Goal: Information Seeking & Learning: Check status

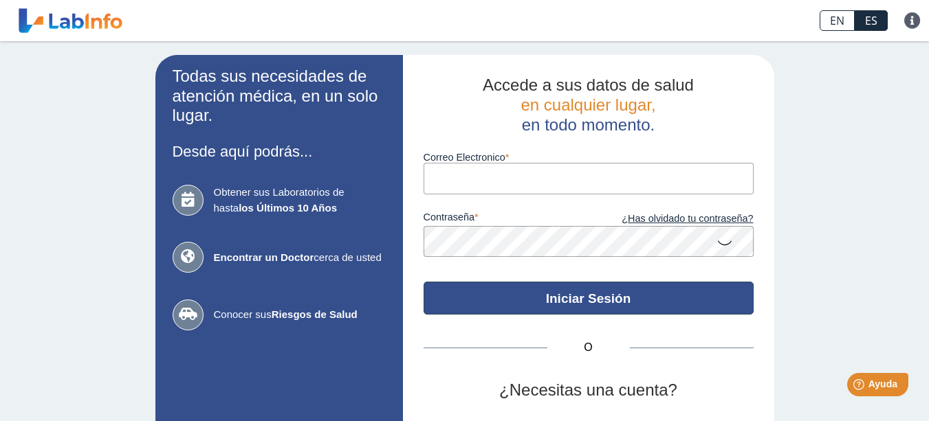
scroll to position [114, 0]
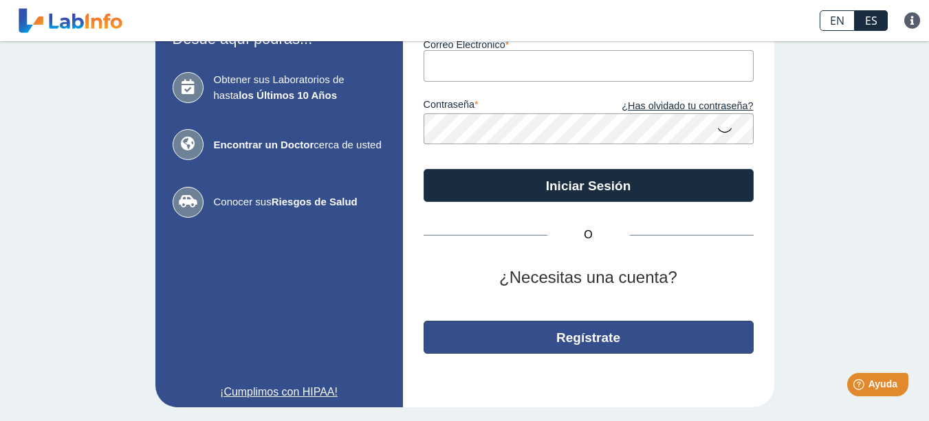
click at [599, 330] on button "Regístrate" at bounding box center [588, 337] width 330 height 33
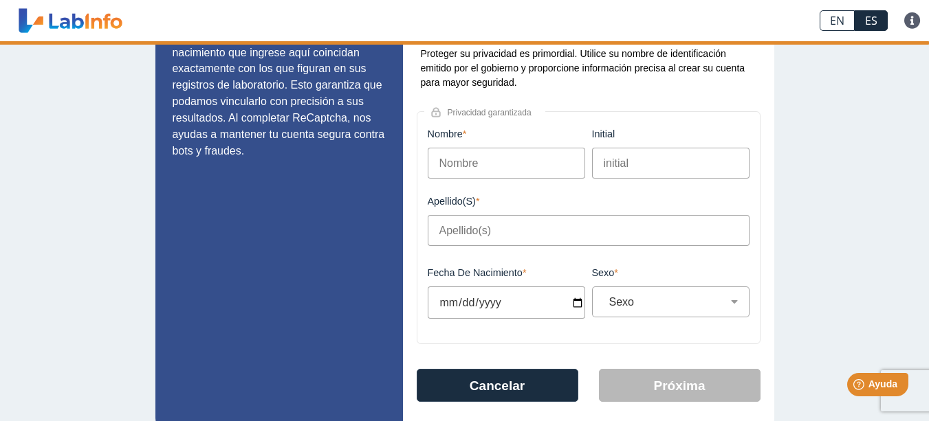
click at [477, 160] on input "Nombre" at bounding box center [505, 163] width 157 height 31
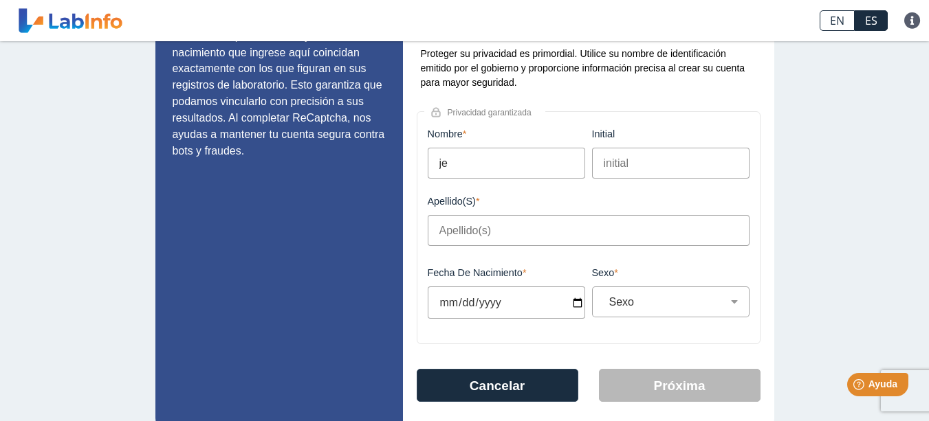
type input "j"
type input "[PERSON_NAME]"
click at [465, 242] on input "Apellido(s)" at bounding box center [588, 230] width 322 height 31
type input "[PERSON_NAME]"
click at [572, 309] on input "Fecha de Nacimiento" at bounding box center [505, 303] width 157 height 32
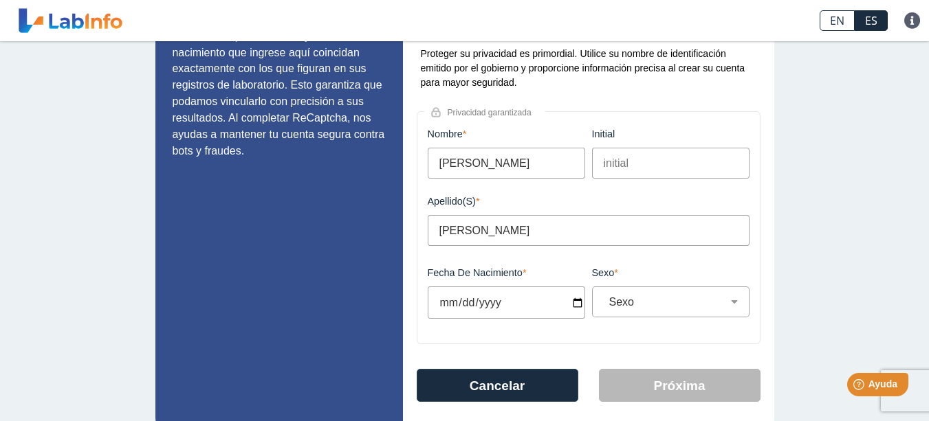
type input "[DATE]"
select select
type input "[DATE]"
click at [644, 309] on select "Sexo Masculino Femenino" at bounding box center [675, 302] width 145 height 13
select select "F"
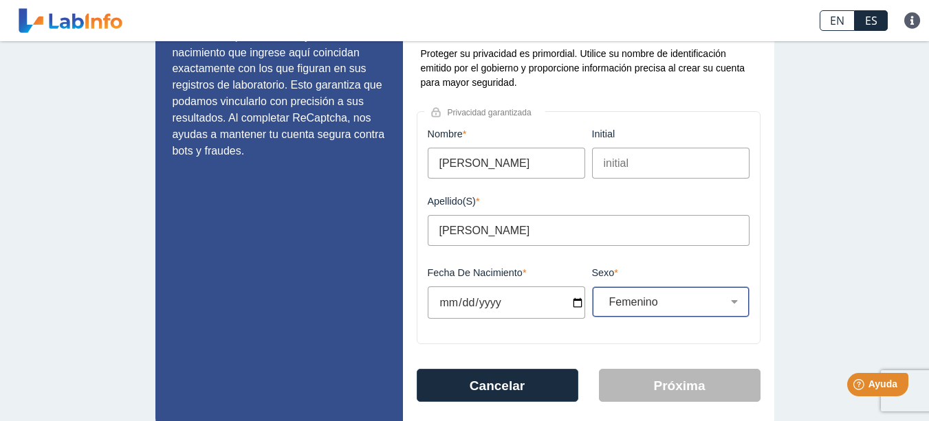
click at [603, 300] on select "Sexo Masculino Femenino" at bounding box center [675, 302] width 145 height 13
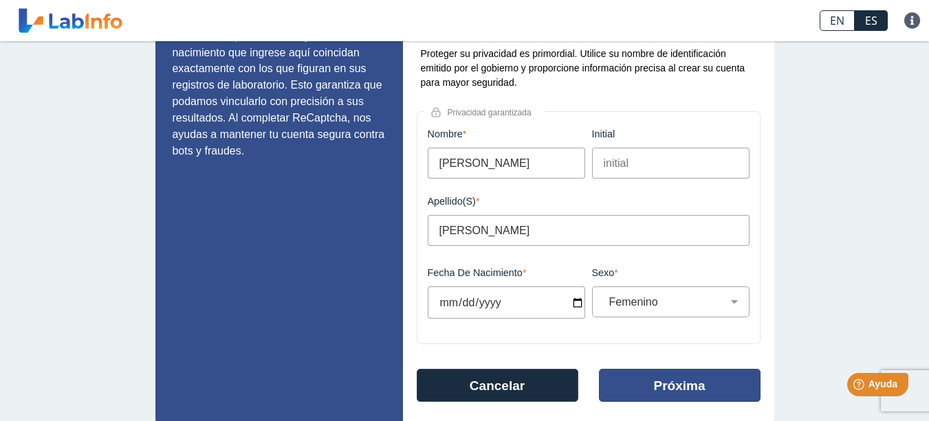
click at [656, 386] on button "Próxima" at bounding box center [680, 385] width 162 height 33
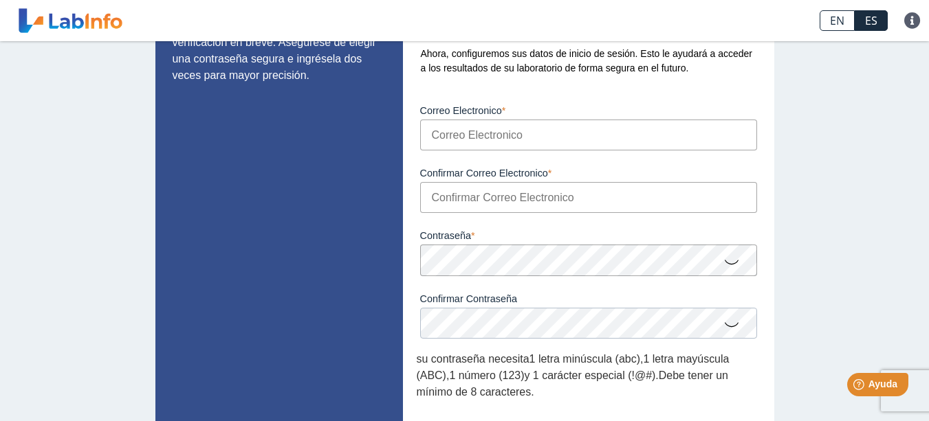
scroll to position [87, 0]
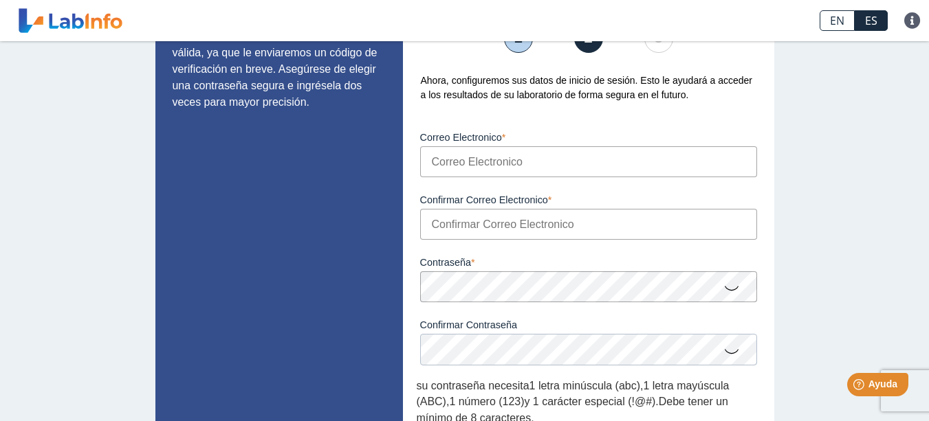
click at [481, 160] on input "Correo Electronico" at bounding box center [588, 161] width 337 height 31
type input "[EMAIL_ADDRESS][DOMAIN_NAME]"
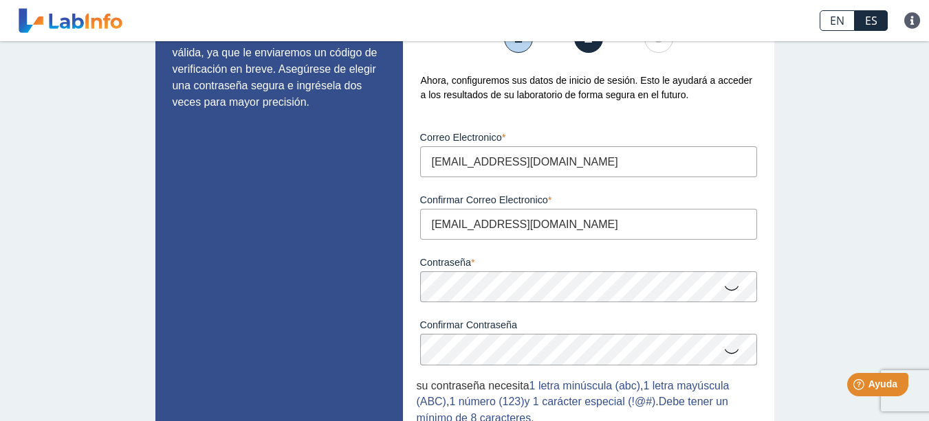
click at [725, 287] on icon at bounding box center [731, 287] width 16 height 27
click at [724, 357] on icon at bounding box center [731, 350] width 16 height 27
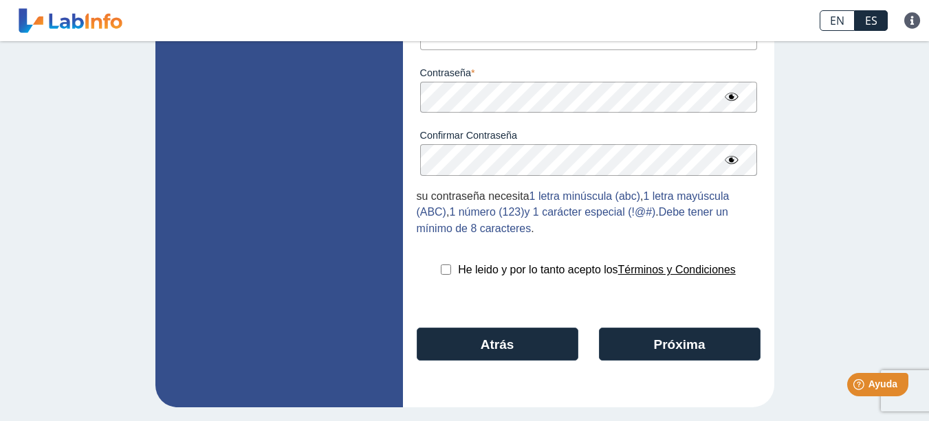
scroll to position [282, 0]
click at [445, 269] on input "checkbox" at bounding box center [446, 270] width 10 height 10
checkbox input "true"
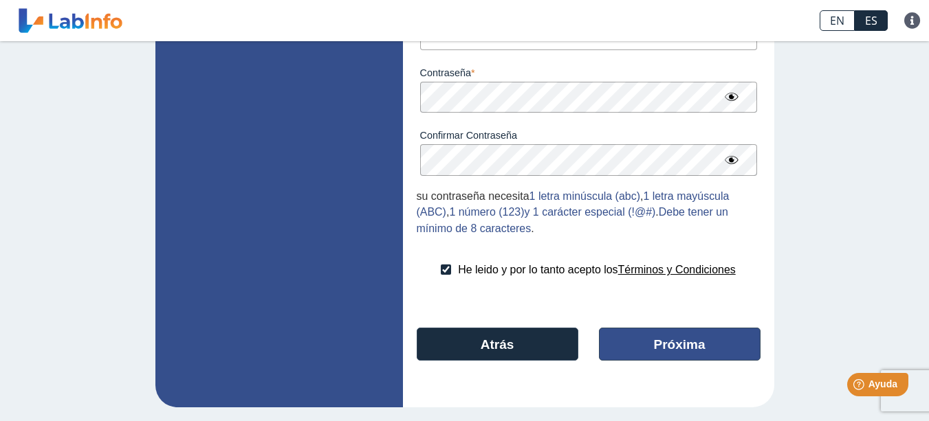
click at [656, 340] on button "Próxima" at bounding box center [680, 344] width 162 height 33
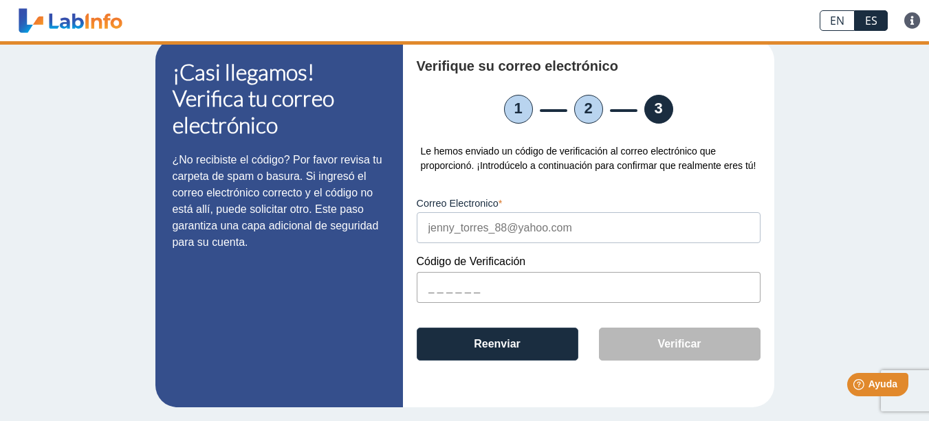
scroll to position [19, 0]
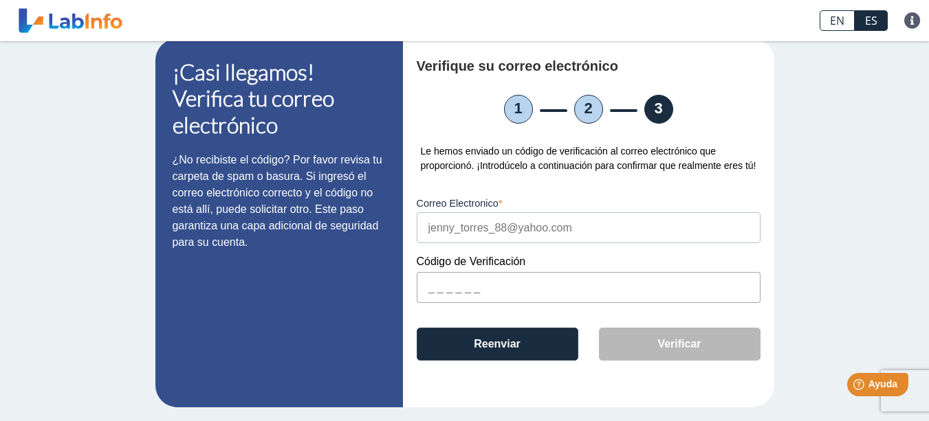
click at [465, 286] on input "text" at bounding box center [589, 287] width 344 height 31
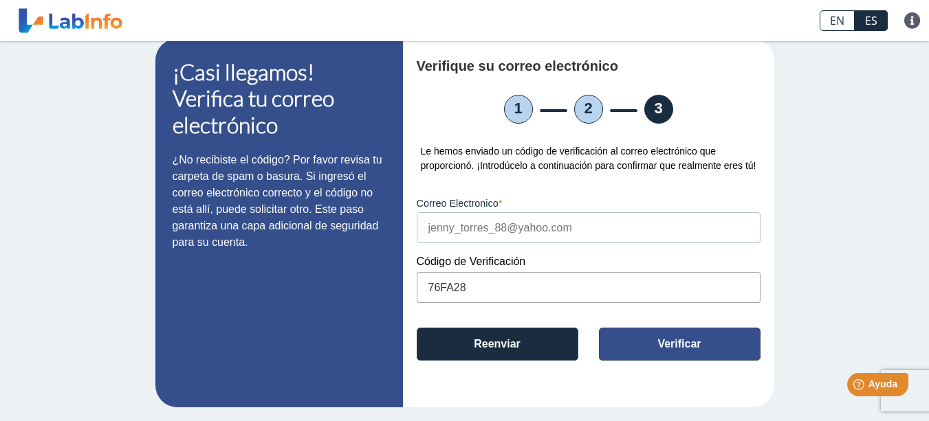
type input "76FA28"
click at [674, 342] on button "Verificar" at bounding box center [680, 344] width 162 height 33
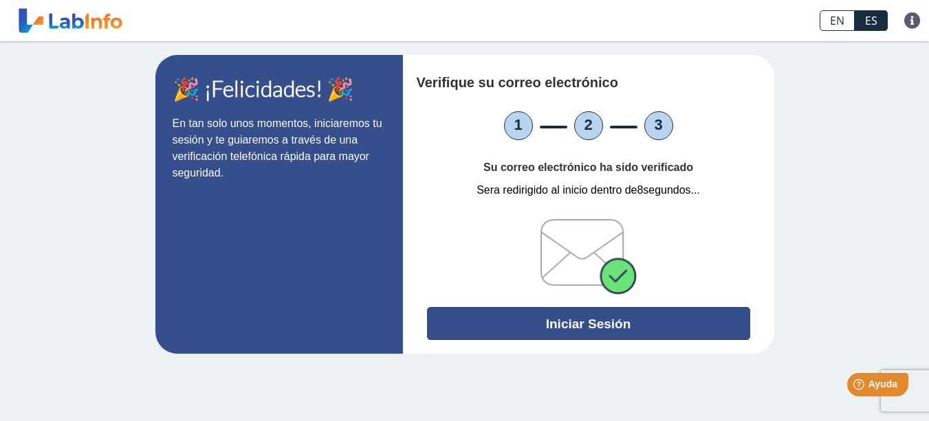
click at [621, 318] on button "Iniciar Sesión" at bounding box center [588, 323] width 323 height 33
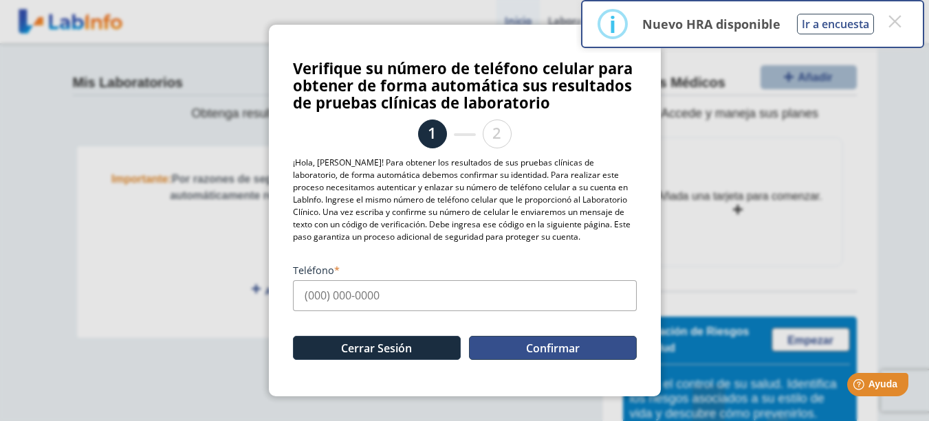
click at [551, 353] on button "Confirmar" at bounding box center [553, 348] width 168 height 24
click at [346, 300] on input "Teléfono" at bounding box center [465, 295] width 344 height 31
type input "[PHONE_NUMBER]"
click at [515, 348] on button "Confirmar" at bounding box center [553, 348] width 168 height 24
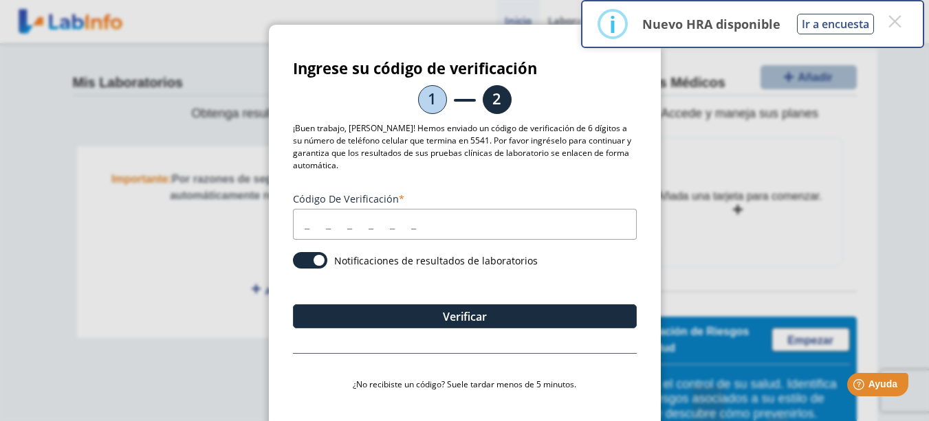
click at [416, 229] on input "Código de verificación" at bounding box center [465, 224] width 344 height 31
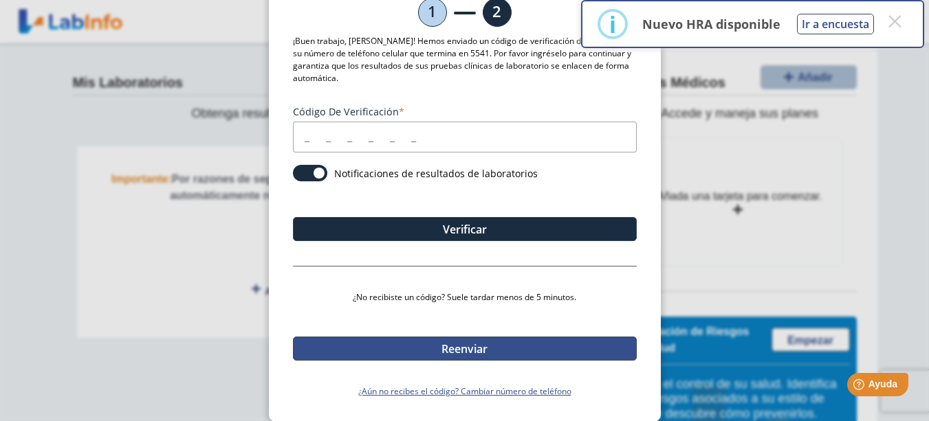
scroll to position [88, 0]
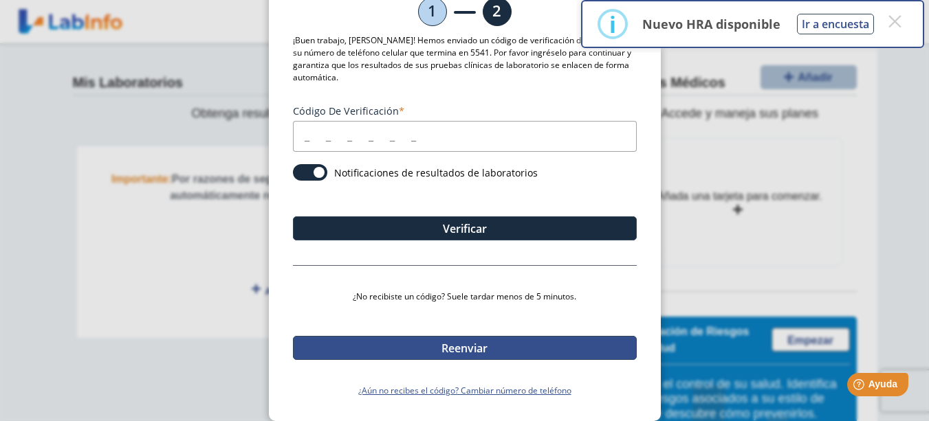
click at [488, 341] on button "Reenviar" at bounding box center [465, 348] width 344 height 24
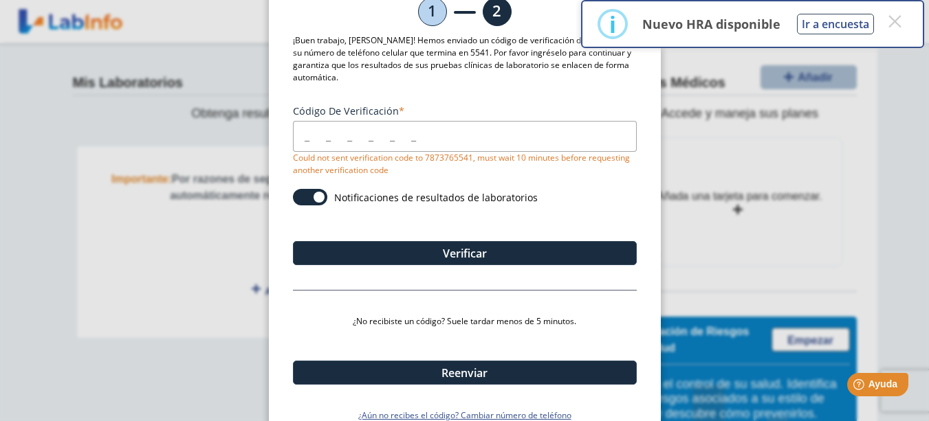
click at [368, 145] on input "Código de verificación" at bounding box center [465, 136] width 344 height 31
click at [311, 194] on span at bounding box center [310, 197] width 34 height 16
click at [0, 0] on input "checkbox" at bounding box center [0, 0] width 0 height 0
click at [311, 194] on span at bounding box center [310, 197] width 34 height 16
click at [0, 0] on input "checkbox" at bounding box center [0, 0] width 0 height 0
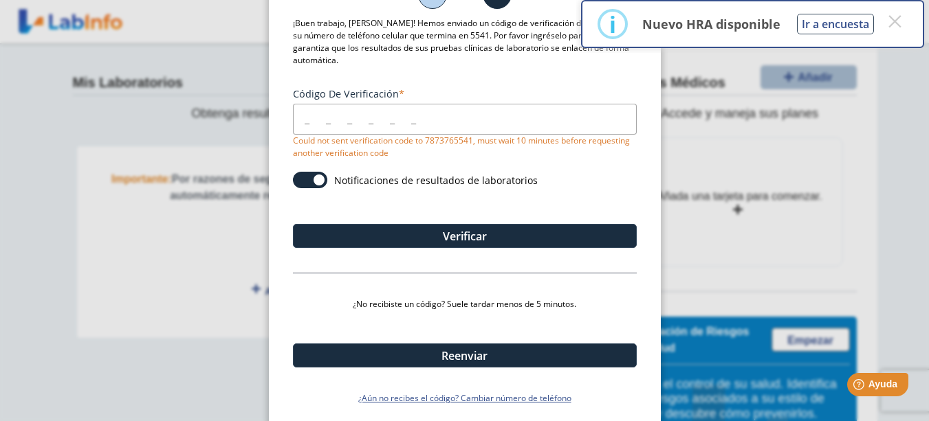
scroll to position [113, 0]
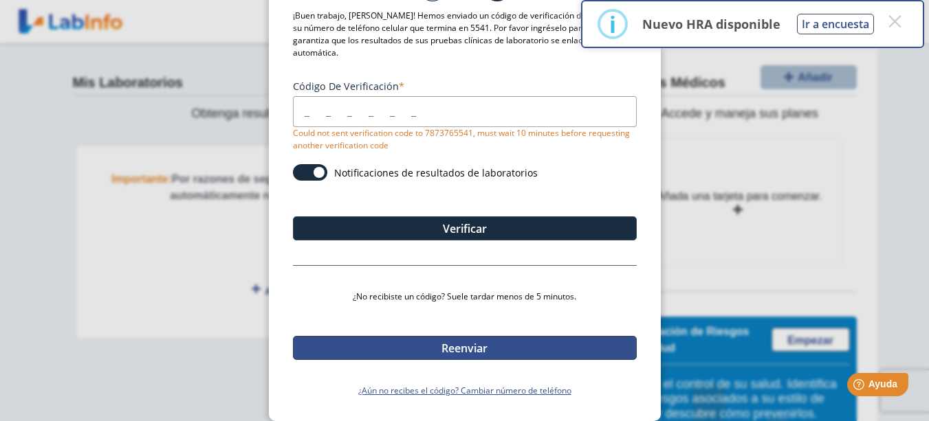
click at [446, 344] on button "Reenviar" at bounding box center [465, 348] width 344 height 24
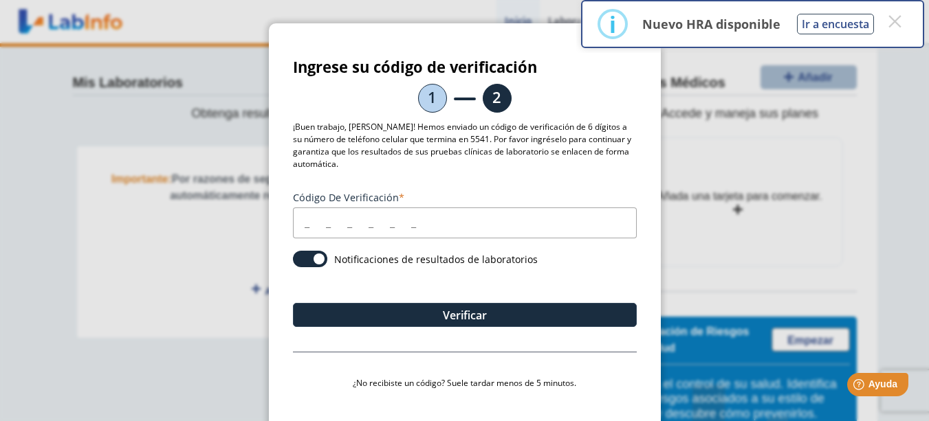
scroll to position [0, 0]
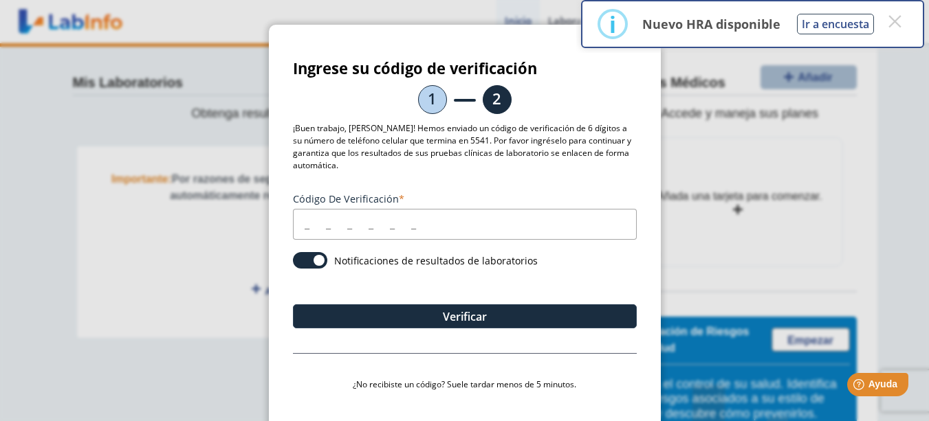
click at [378, 225] on input "Código de verificación" at bounding box center [465, 224] width 344 height 31
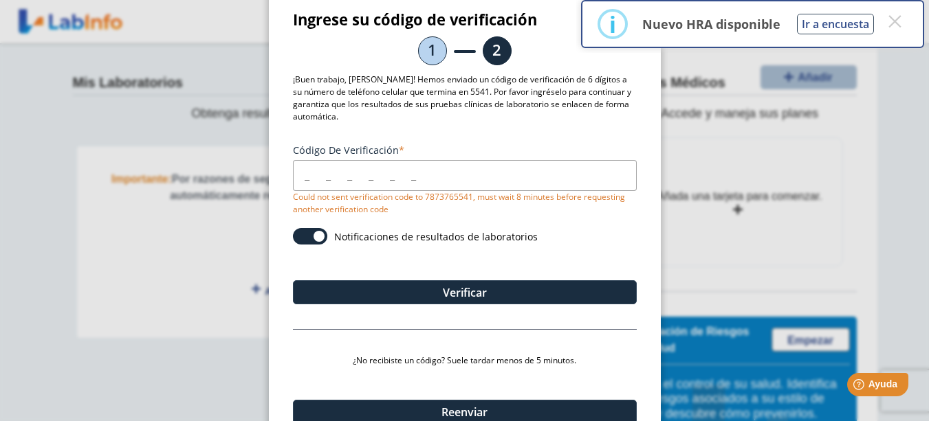
scroll to position [113, 0]
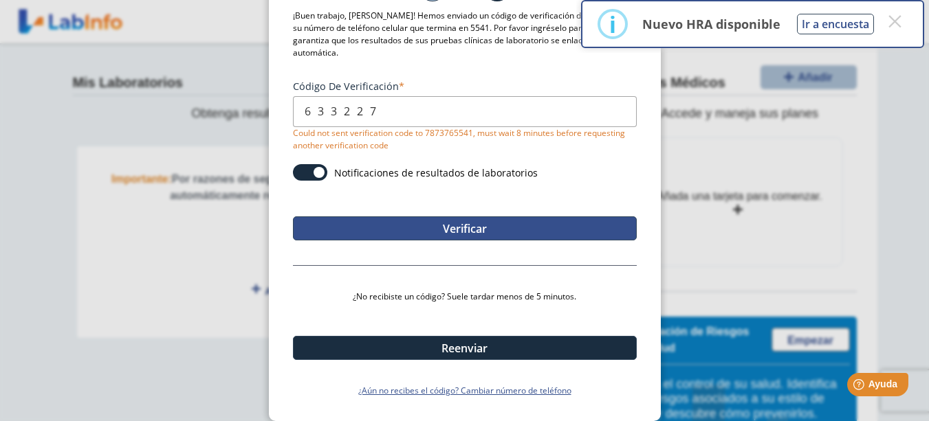
type input "633227"
click at [475, 236] on button "Verificar" at bounding box center [465, 228] width 344 height 24
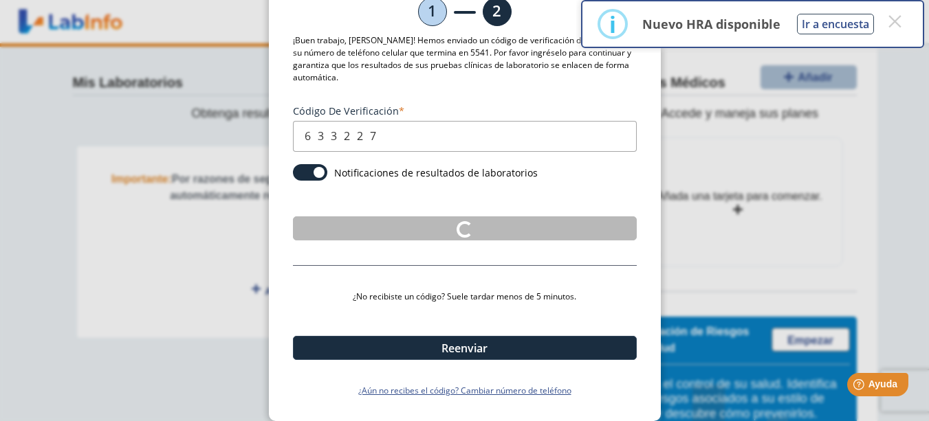
scroll to position [0, 0]
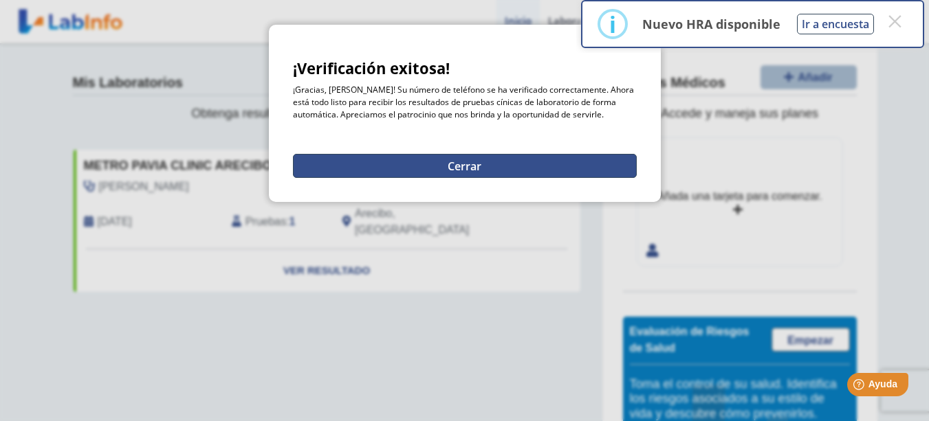
click at [469, 170] on button "Cerrar" at bounding box center [465, 166] width 344 height 24
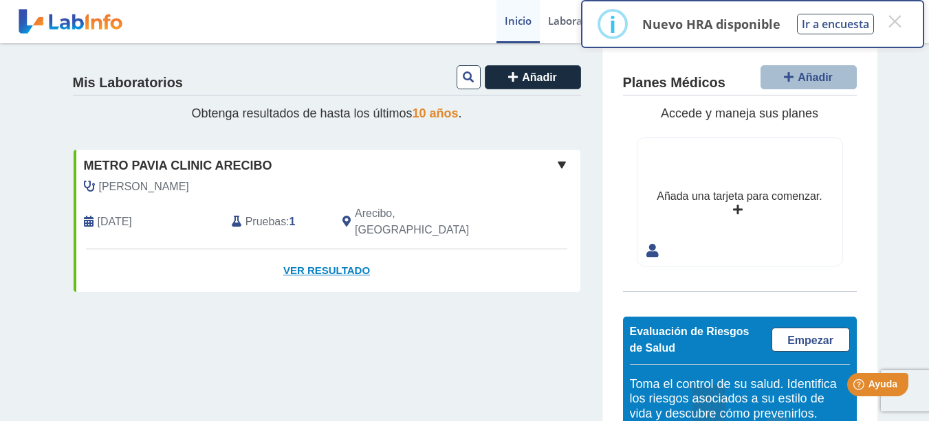
click at [338, 256] on link "Ver Resultado" at bounding box center [327, 270] width 507 height 43
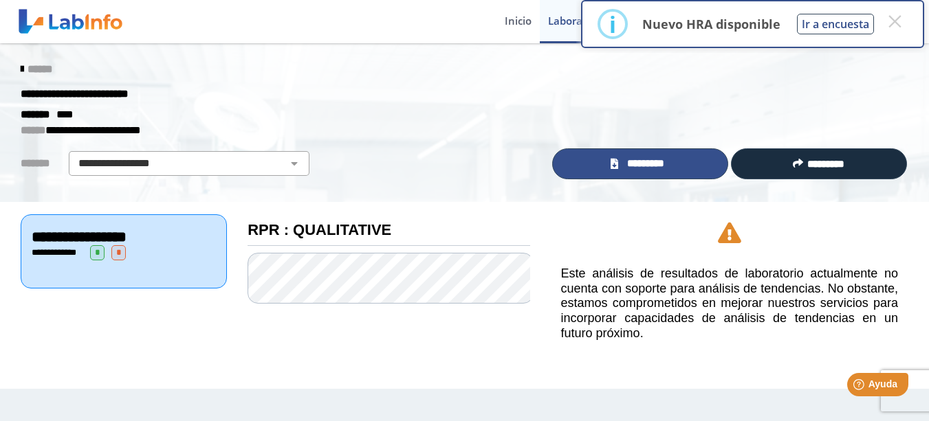
click at [645, 171] on span "*********" at bounding box center [645, 164] width 47 height 16
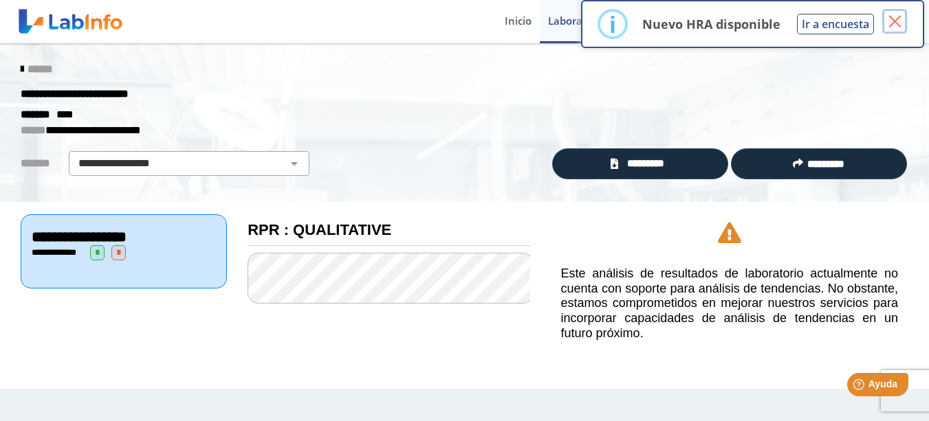
click at [891, 21] on button "×" at bounding box center [894, 21] width 25 height 25
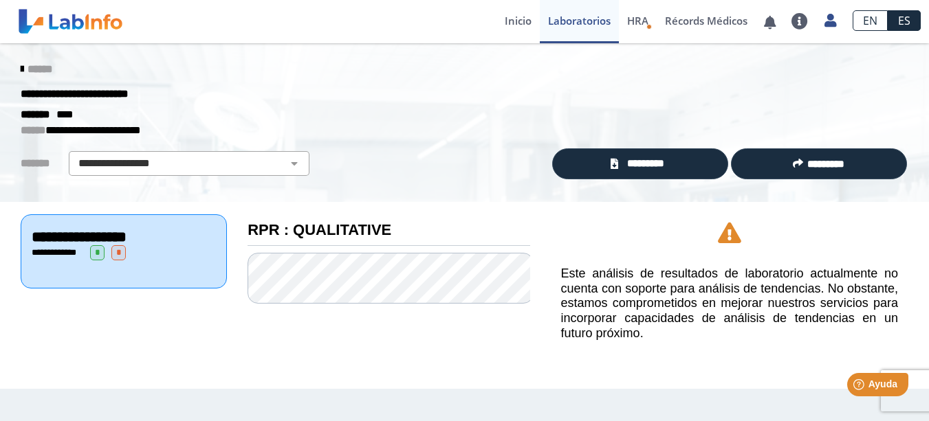
click at [115, 237] on span "**********" at bounding box center [79, 237] width 95 height 15
click at [148, 167] on select "**********" at bounding box center [189, 163] width 232 height 16
click at [388, 155] on div "**********" at bounding box center [275, 163] width 530 height 25
